Goal: Information Seeking & Learning: Learn about a topic

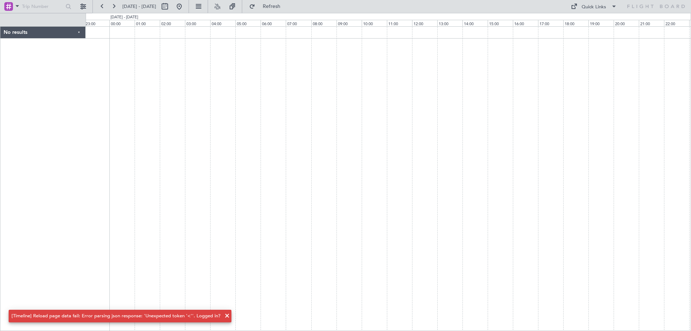
click at [224, 316] on span at bounding box center [227, 315] width 9 height 9
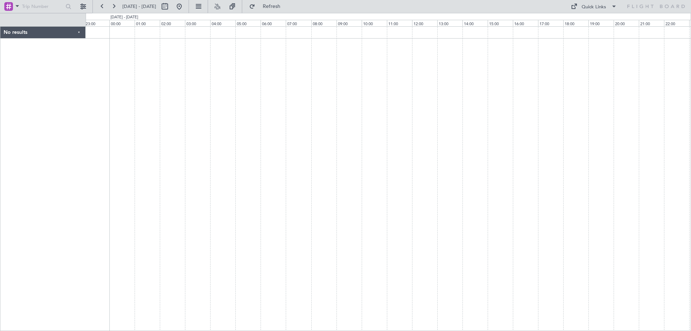
click at [496, 231] on div at bounding box center [389, 178] width 606 height 305
click at [152, 178] on div at bounding box center [389, 178] width 606 height 305
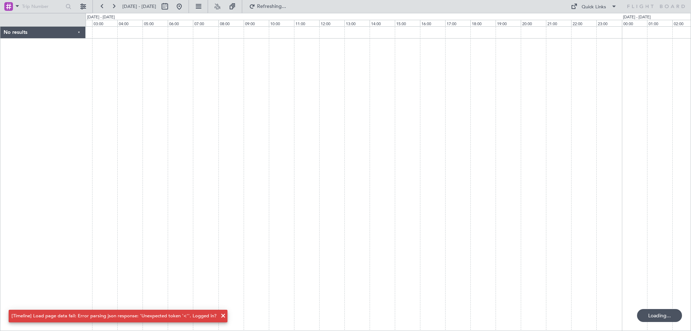
click at [192, 207] on div at bounding box center [389, 178] width 606 height 305
click at [357, 195] on div at bounding box center [389, 178] width 606 height 305
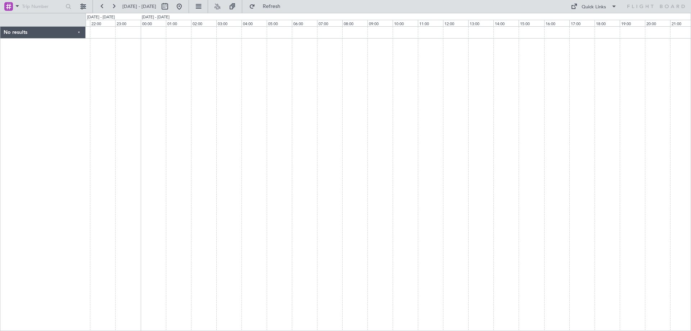
click at [378, 186] on div at bounding box center [389, 178] width 606 height 305
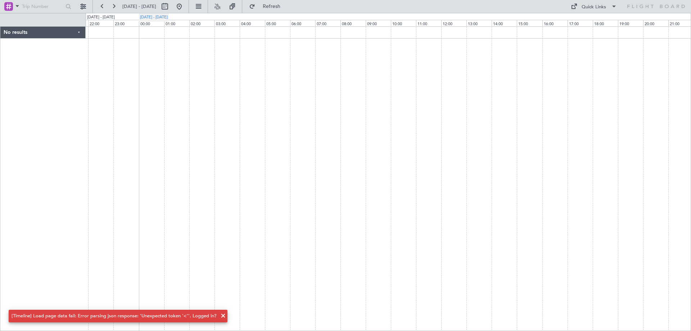
click at [167, 17] on div "[DATE] - [DATE]" at bounding box center [154, 17] width 28 height 6
click at [299, 177] on div at bounding box center [389, 178] width 606 height 305
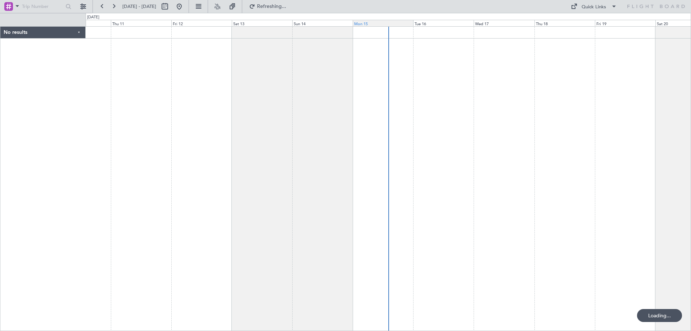
click at [368, 23] on div "Mon 15" at bounding box center [383, 23] width 60 height 6
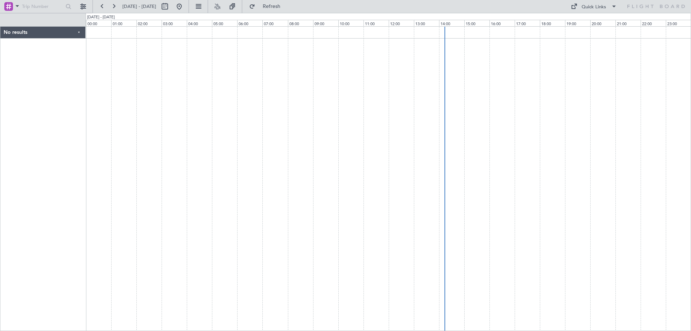
click at [383, 162] on div at bounding box center [389, 178] width 606 height 305
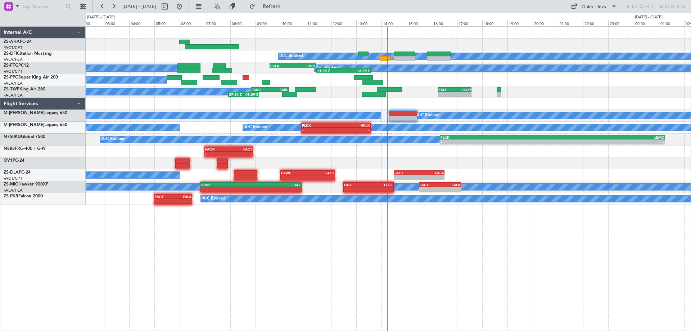
click at [213, 253] on div "A/C Booked A/C Booked 11:26 Z 13:35 Z FVFA 09:35 Z FVLS 11:25 Z A/C Booked A/C …" at bounding box center [389, 178] width 606 height 305
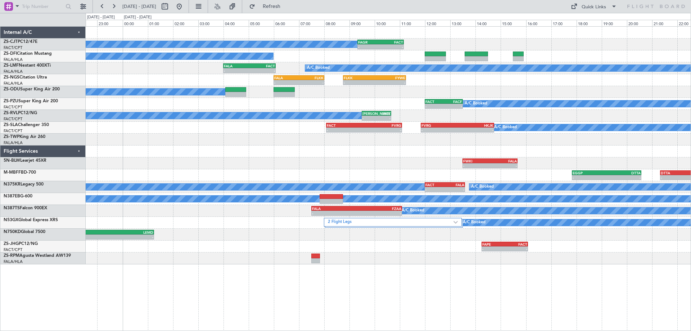
click at [442, 259] on div "A/C Booked - - FAGR 09:20 Z FACT 11:10 Z A/C Booked A/C Booked - - FALA 04:00 Z…" at bounding box center [388, 146] width 605 height 238
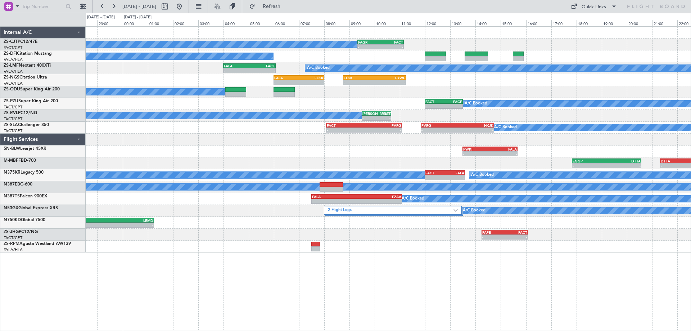
click at [554, 183] on div "A/C Booked - - FAGR 09:20 Z FACT 11:10 Z A/C Booked A/C Booked - - FALA 04:00 Z…" at bounding box center [388, 140] width 605 height 226
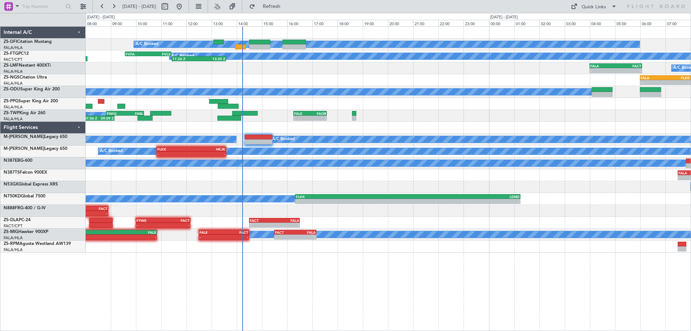
click at [459, 268] on div "A/C Booked A/C Booked 11:26 Z 13:35 Z FVFA 09:35 Z FVLS 11:25 Z A/C Booked A/C …" at bounding box center [389, 178] width 606 height 305
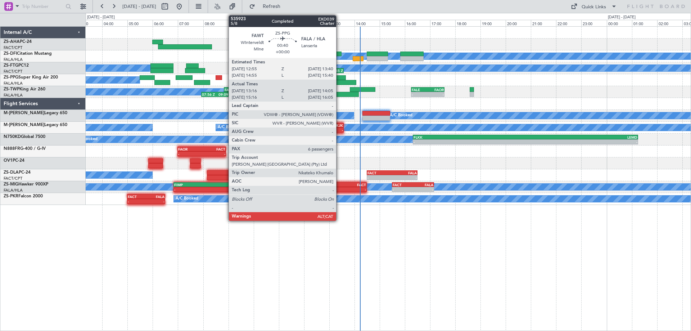
click at [339, 80] on div at bounding box center [346, 82] width 21 height 5
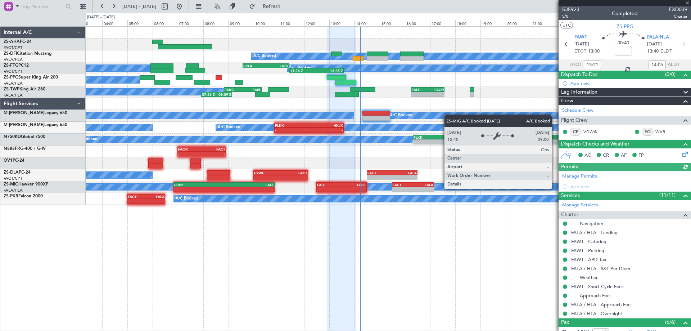
scroll to position [100, 0]
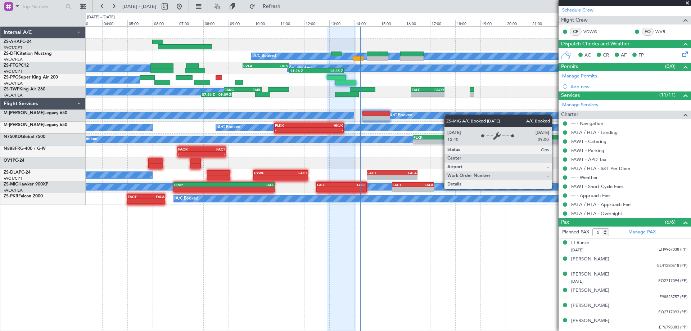
click at [688, 4] on span at bounding box center [687, 3] width 7 height 6
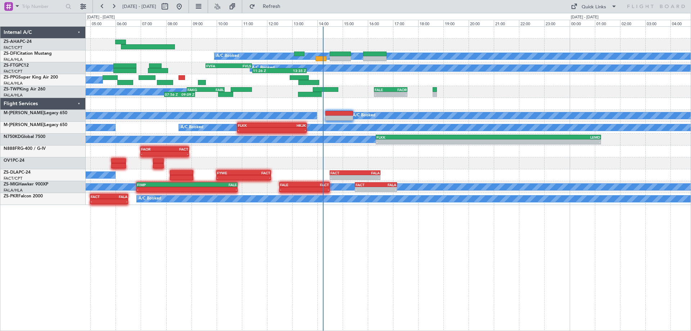
click at [508, 89] on div "A/C Booked A/C Booked A/C Booked A/C Booked 07:56 Z 09:09 Z FAKG 08:50 Z FABL 1…" at bounding box center [388, 92] width 605 height 12
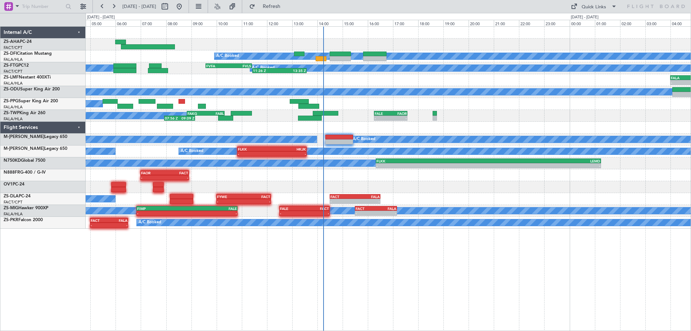
click at [359, 114] on div "A/C Booked A/C Booked A/C Booked A/C Booked 07:56 Z 09:09 Z FAKG 08:50 Z FABL 1…" at bounding box center [388, 116] width 605 height 12
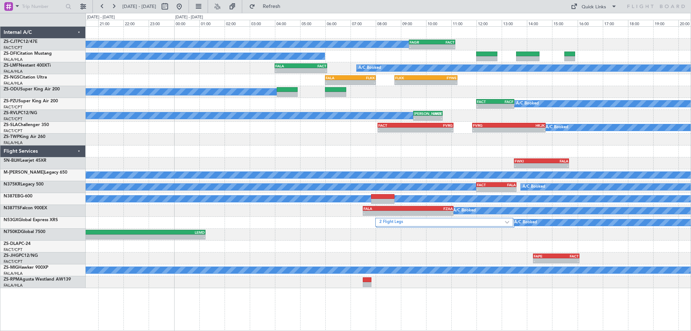
click at [392, 153] on div at bounding box center [388, 151] width 605 height 12
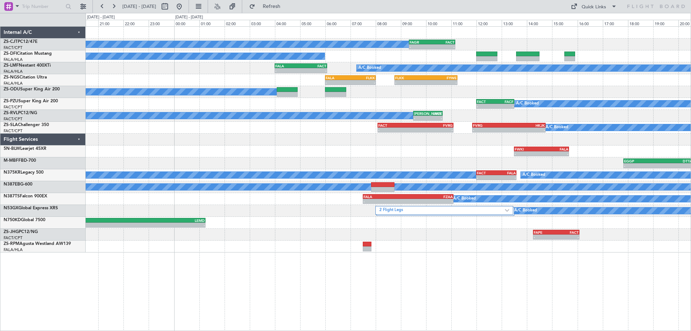
click at [244, 153] on div "- - FWKI 13:30 Z FALA 15:40 Z" at bounding box center [388, 151] width 605 height 12
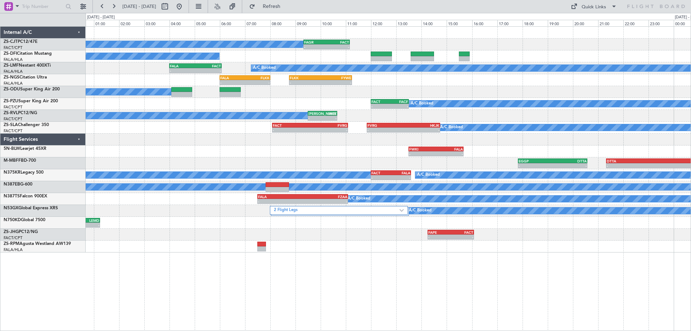
click at [282, 167] on div "- - EGGP 17:50 Z DTTA 20:35 Z - - DTTA 21:20 Z FALA 06:00 Z - - FALA 06:00 Z LI…" at bounding box center [388, 163] width 605 height 12
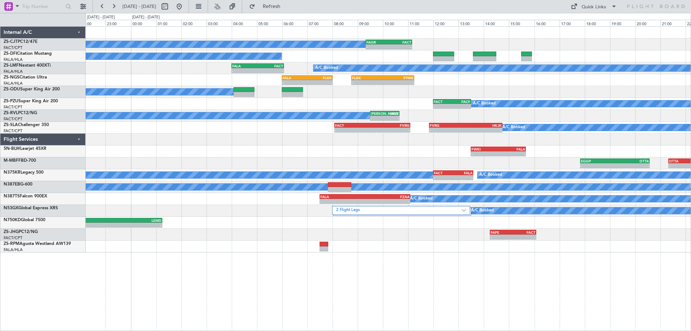
click at [393, 171] on div "A/C Booked - - FAGR 09:20 Z FACT 11:10 Z A/C Booked - - FALA 04:00 Z FACT 06:05…" at bounding box center [388, 140] width 605 height 226
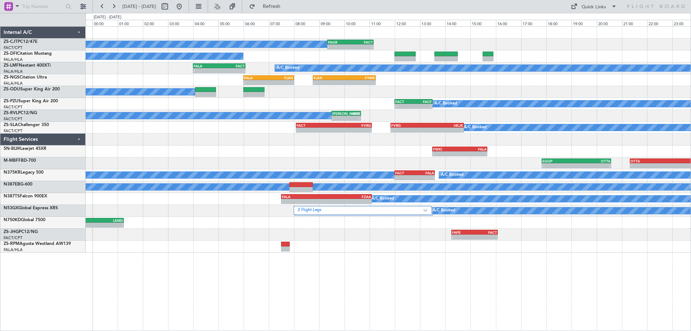
click at [347, 103] on div "A/C Booked - - FACT 12:00 Z FACF 13:30 Z" at bounding box center [388, 104] width 605 height 12
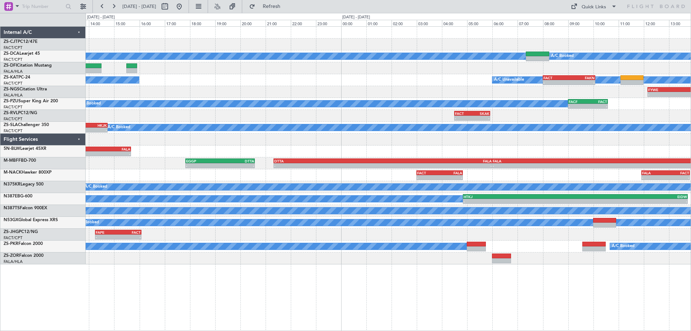
click at [53, 163] on div "FAGR 09:20 Z FACT 11:10 Z - - A/C Booked A/C Booked A/C Booked A/C Unavailable …" at bounding box center [345, 172] width 691 height 318
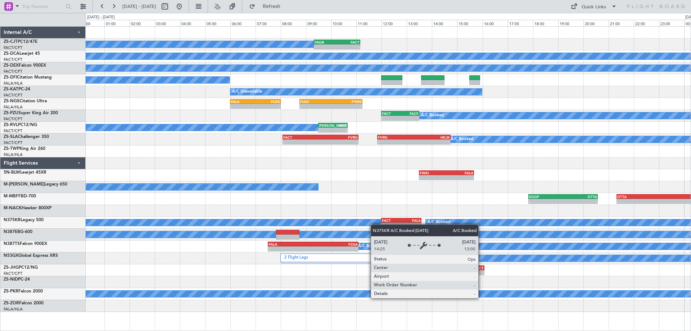
click at [374, 224] on div "- - FAGR 09:20 Z FACT 11:10 Z A/C Booked A/C Booked A/C Booked A/C Booked A/C U…" at bounding box center [388, 169] width 605 height 285
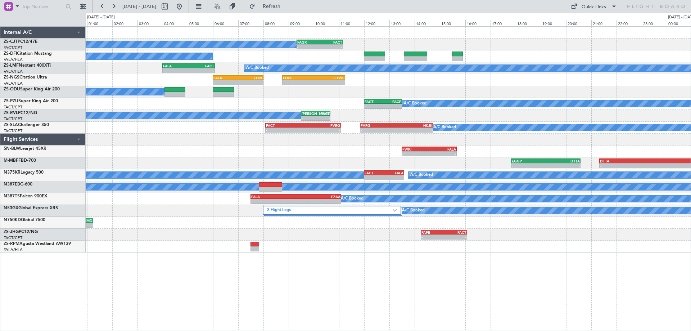
click at [482, 268] on div "- - FAGR 09:20 Z FACT 11:10 Z A/C Booked A/C Booked A/C Booked - - FALA 04:00 Z…" at bounding box center [389, 178] width 606 height 305
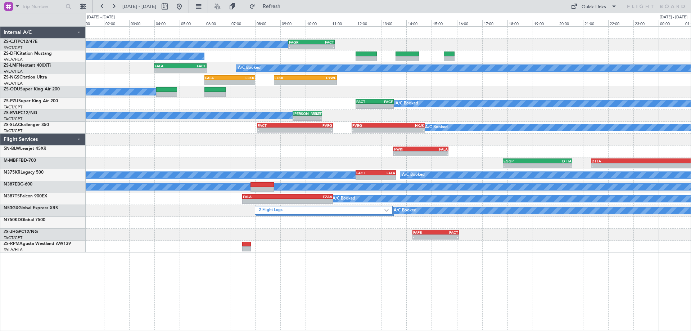
click at [463, 268] on div "- - FAGR 09:20 Z FACT 11:10 Z A/C Booked A/C Booked A/C Booked - - FALA 04:00 Z…" at bounding box center [389, 178] width 606 height 305
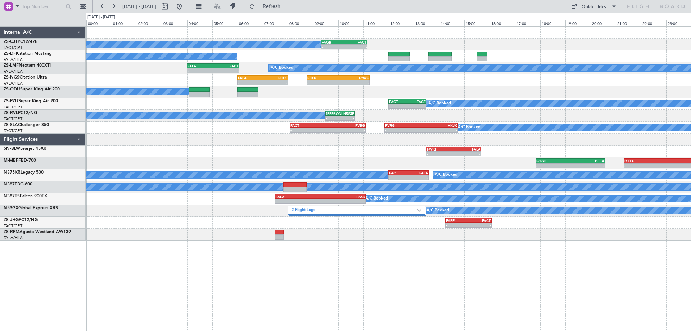
click at [482, 262] on div "- - FAGR 09:20 Z FACT 11:10 Z A/C Booked A/C Booked A/C Booked - - FALA 04:00 Z…" at bounding box center [389, 178] width 606 height 305
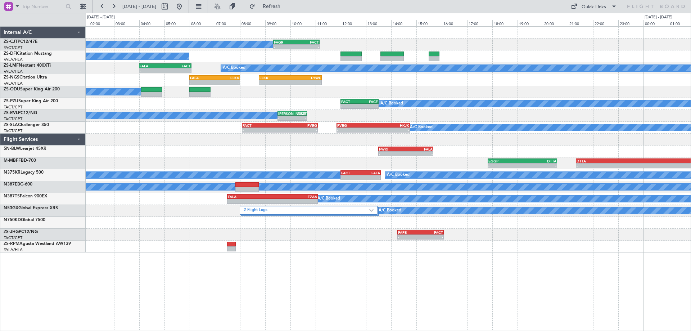
click at [462, 299] on div "- - FAGR 09:20 Z FACT 11:10 Z A/C Booked A/C Booked A/C Booked - - FALA 04:00 Z…" at bounding box center [389, 178] width 606 height 305
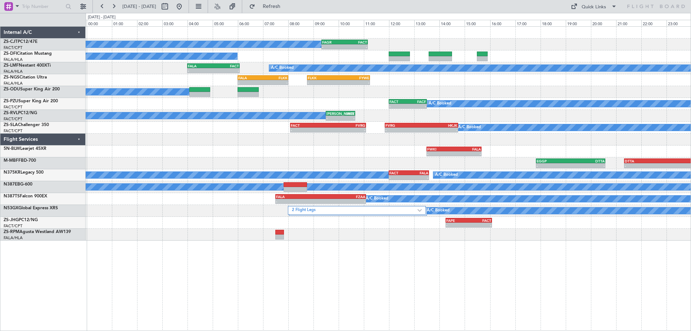
click at [457, 90] on div "A/C Booked" at bounding box center [388, 92] width 605 height 12
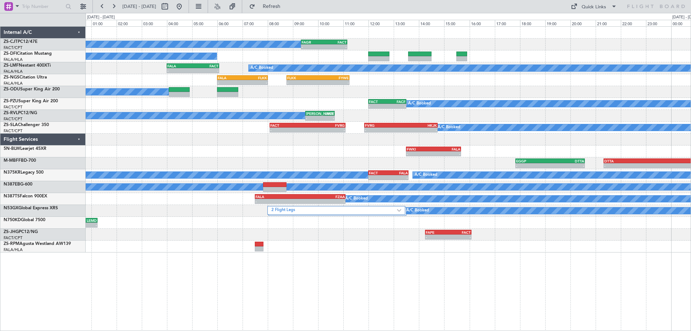
click at [482, 139] on div at bounding box center [388, 140] width 605 height 12
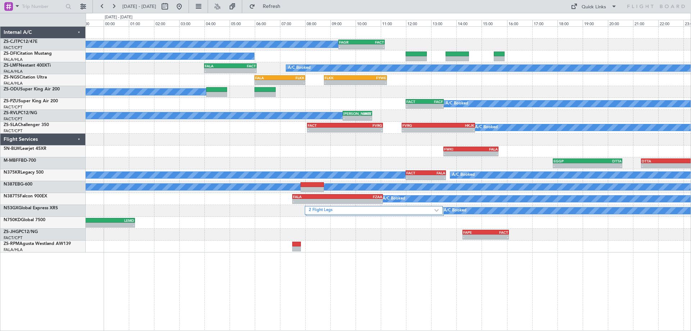
click at [524, 85] on div "FLKK 08:45 Z FYWE 11:15 Z - - FALA 06:00 Z FLKK 08:00 Z - -" at bounding box center [388, 80] width 605 height 12
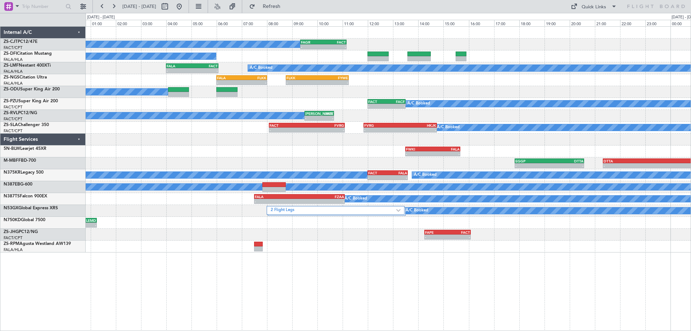
click at [432, 91] on div "A/C Booked" at bounding box center [388, 92] width 605 height 12
click at [378, 288] on div "A/C Booked - - FAGR 09:20 Z FACT 11:10 Z A/C Booked A/C Booked - - FALA 04:00 Z…" at bounding box center [389, 178] width 606 height 305
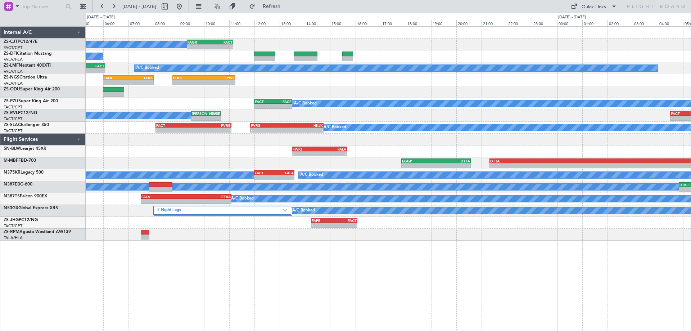
click at [422, 288] on div "A/C Booked - - FAGR 09:20 Z FACT 11:10 Z A/C Booked A/C Booked - - FALA 04:00 Z…" at bounding box center [389, 178] width 606 height 305
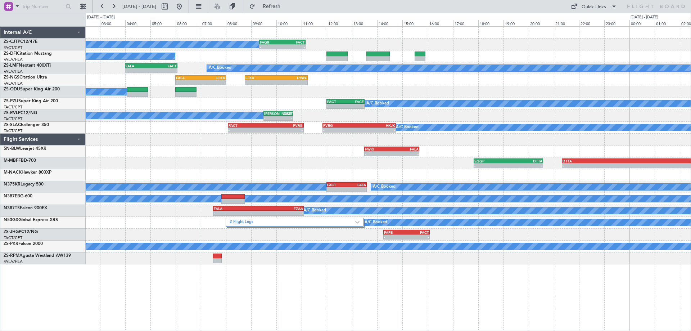
click at [538, 275] on div "A/C Booked - - FAGR 09:20 Z FACT 11:10 Z A/C Booked A/C Booked - - FALA 04:00 Z…" at bounding box center [389, 178] width 606 height 305
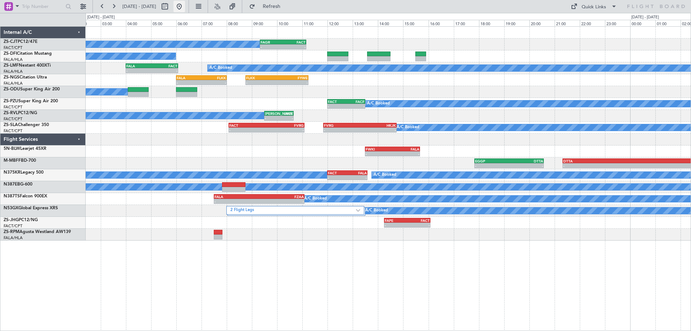
click at [185, 8] on button at bounding box center [180, 7] width 12 height 12
